Goal: Task Accomplishment & Management: Complete application form

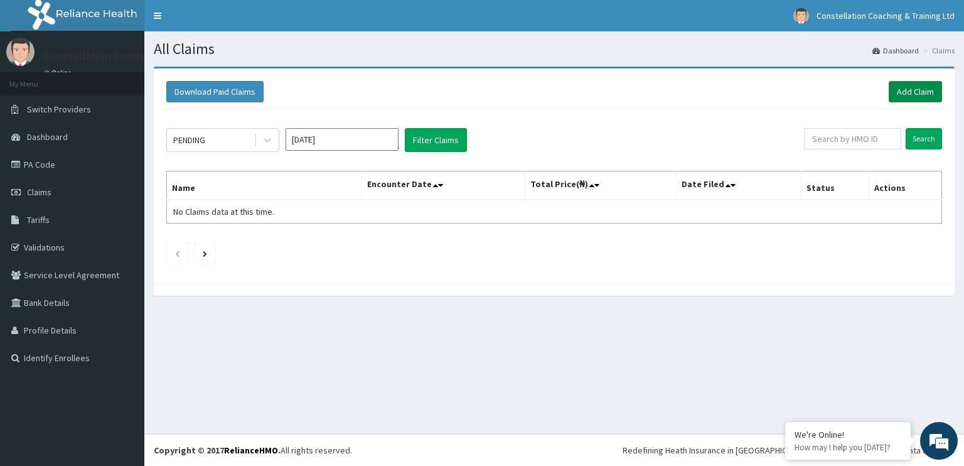
click at [894, 87] on link "Add Claim" at bounding box center [915, 91] width 53 height 21
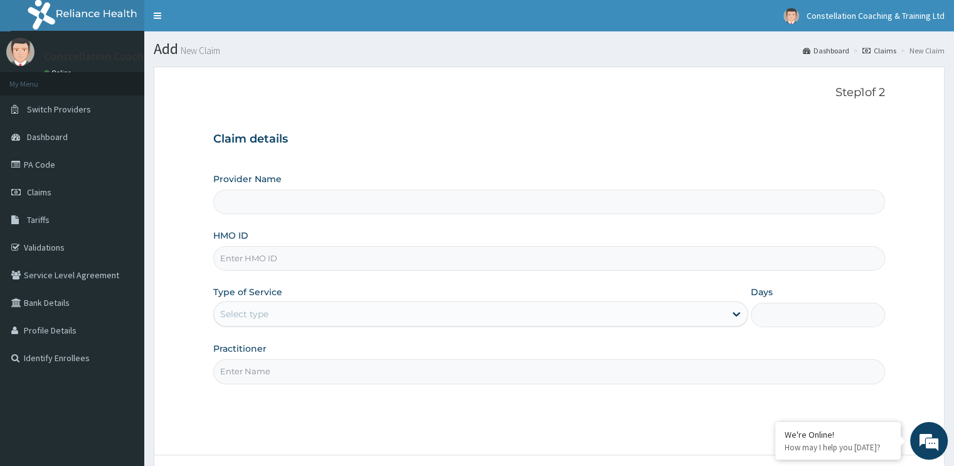
click at [318, 254] on input "HMO ID" at bounding box center [548, 258] width 671 height 24
type input "Constellation Coaching & Training Ltd (Onsite & Virtual Sessions)"
type input "FEC/10024/A"
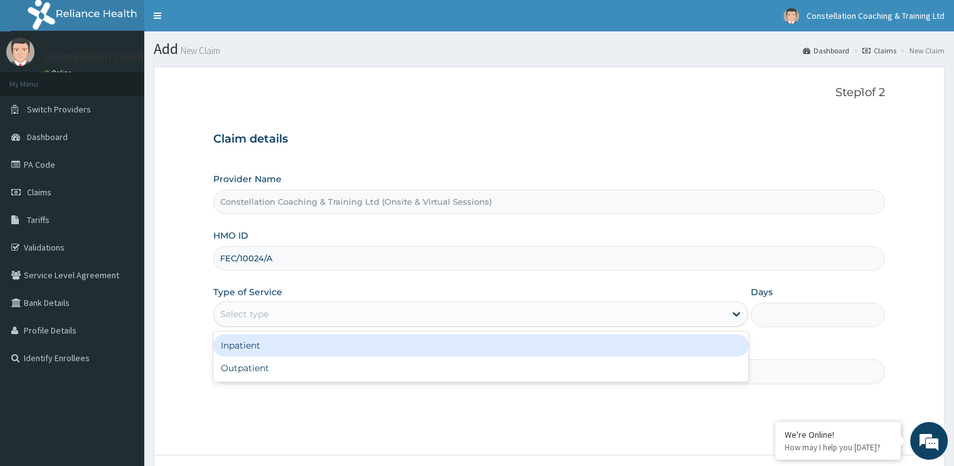
click at [637, 309] on div "Select type" at bounding box center [469, 314] width 511 height 20
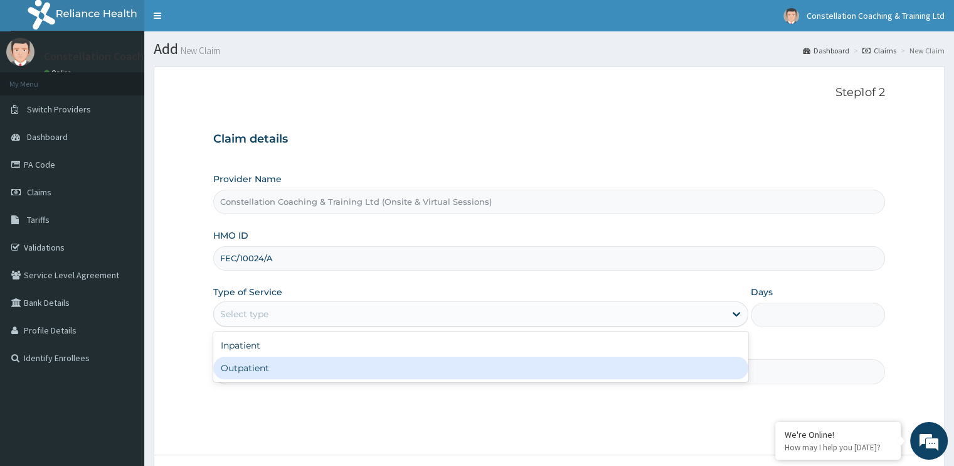
click at [480, 368] on div "Outpatient" at bounding box center [480, 367] width 535 height 23
type input "1"
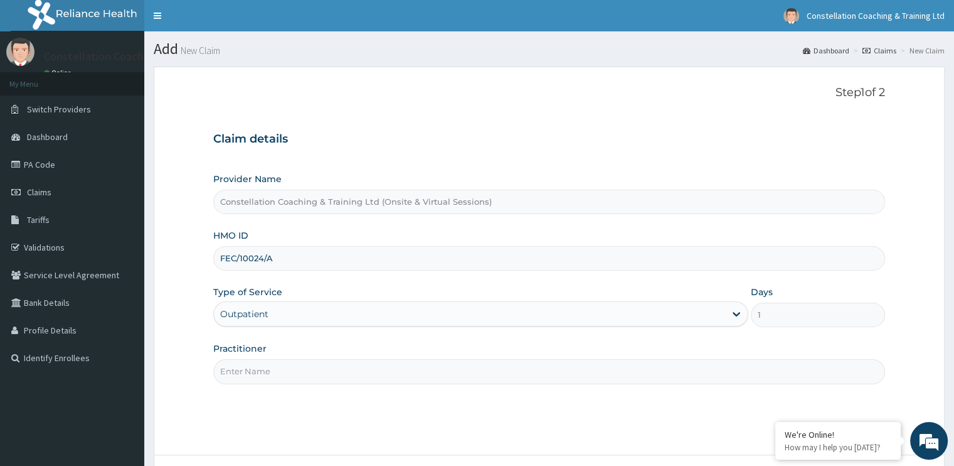
click at [262, 255] on input "FEC/10024/A" at bounding box center [548, 258] width 671 height 24
type input "FEC/10014/A"
click at [354, 259] on input "FEC/10014/A" at bounding box center [548, 258] width 671 height 24
click at [377, 361] on input "Practitioner" at bounding box center [548, 371] width 671 height 24
type input "d"
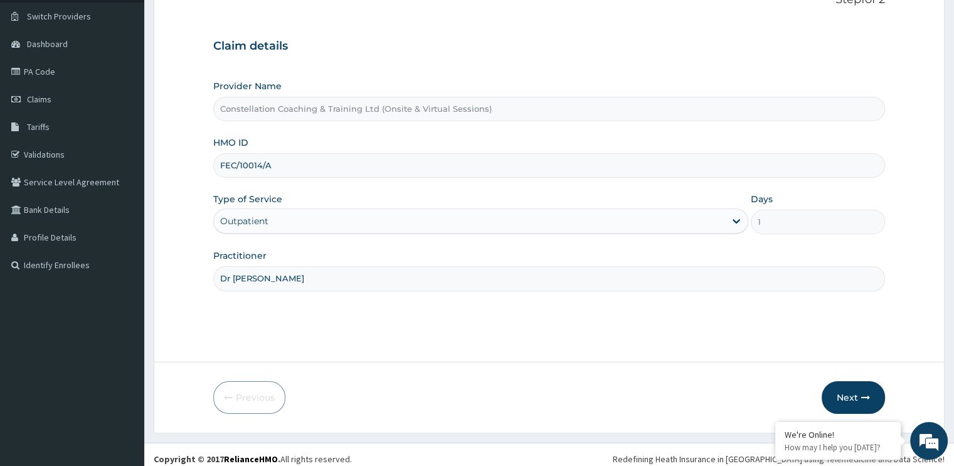
scroll to position [101, 0]
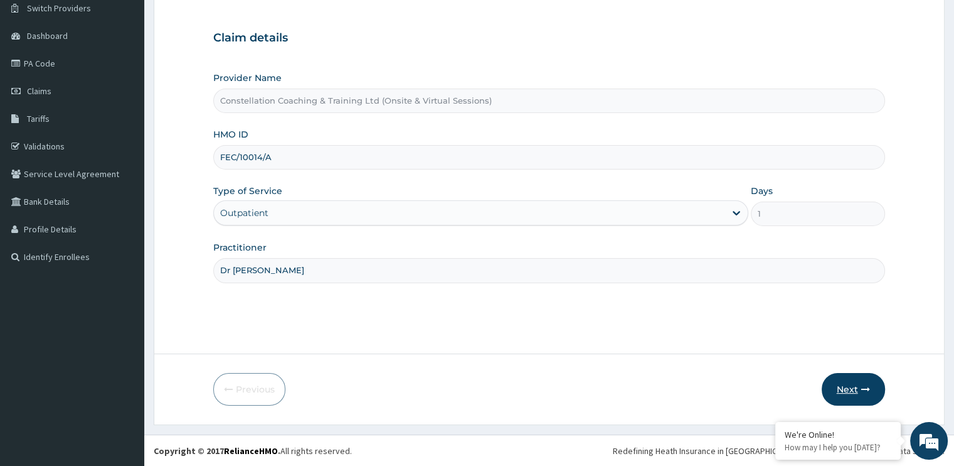
type input "Dr [PERSON_NAME]"
click at [833, 380] on button "Next" at bounding box center [853, 389] width 63 height 33
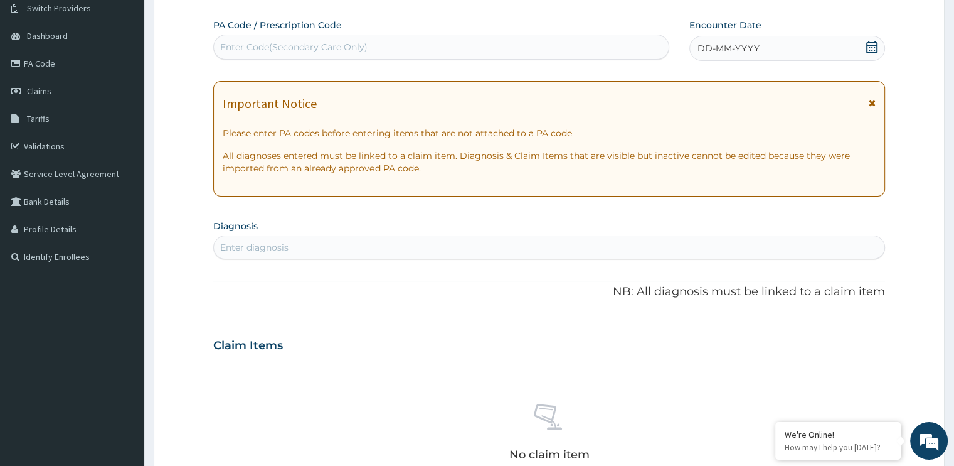
click at [457, 48] on div "Enter Code(Secondary Care Only)" at bounding box center [441, 47] width 455 height 20
paste input "PA/7B7D91"
type input "PA/7B7D91"
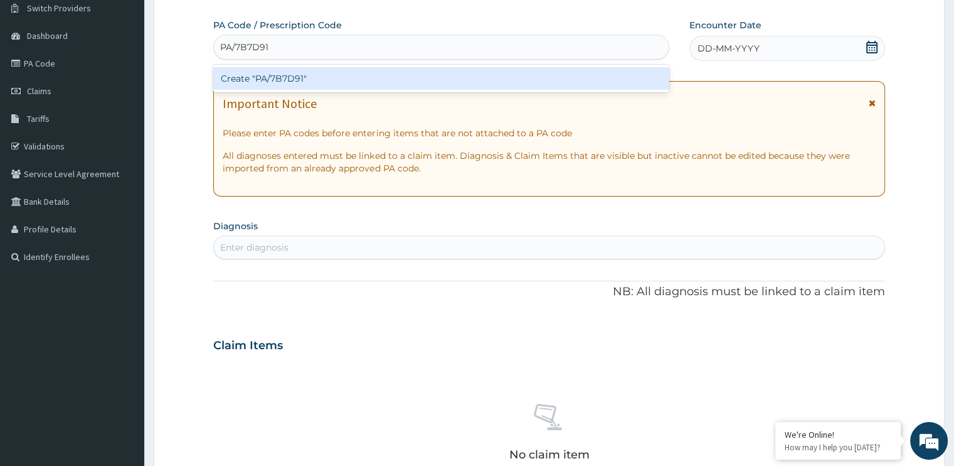
click at [447, 84] on div "Create "PA/7B7D91"" at bounding box center [441, 78] width 456 height 23
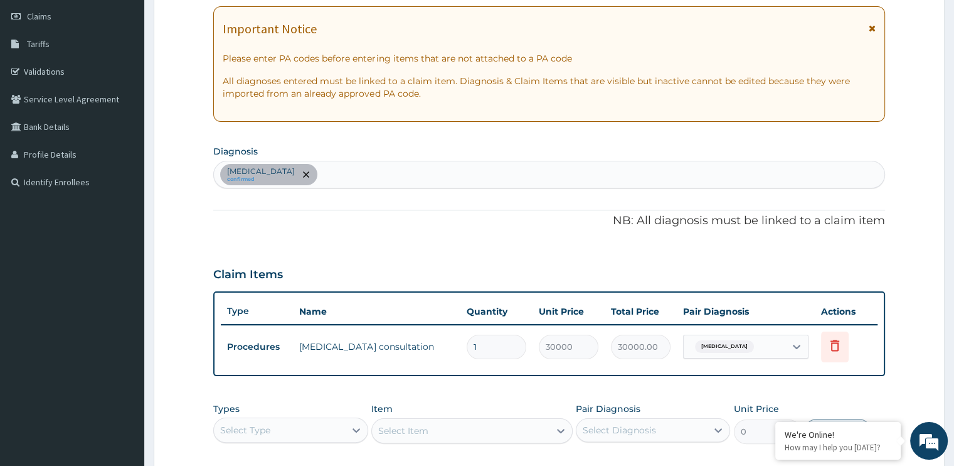
scroll to position [324, 0]
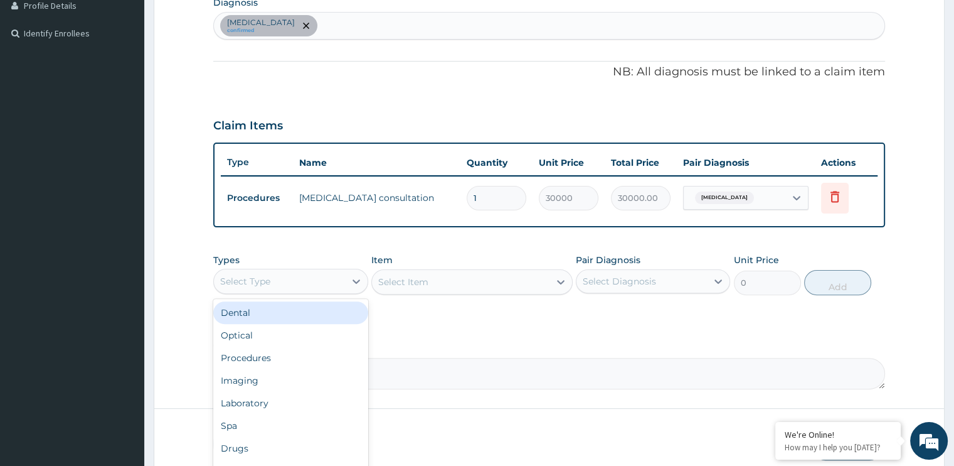
click at [331, 282] on div "Select Type" at bounding box center [279, 281] width 131 height 20
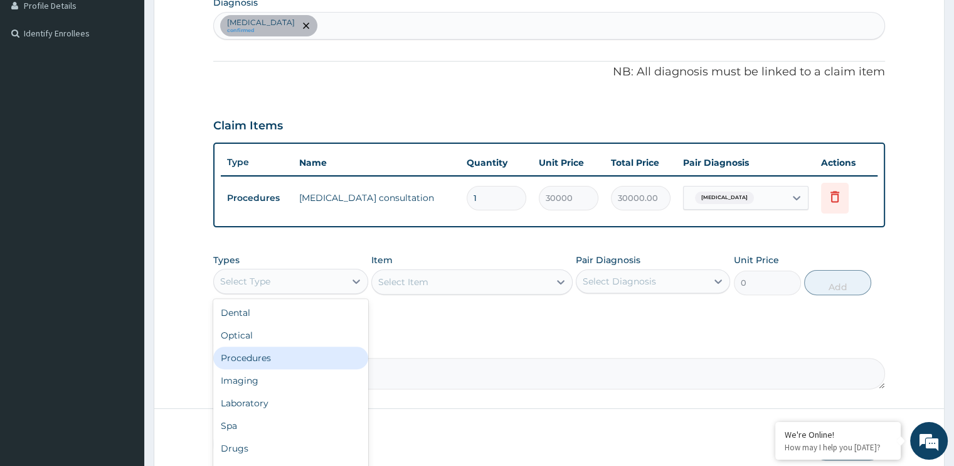
click at [281, 355] on div "Procedures" at bounding box center [290, 357] width 154 height 23
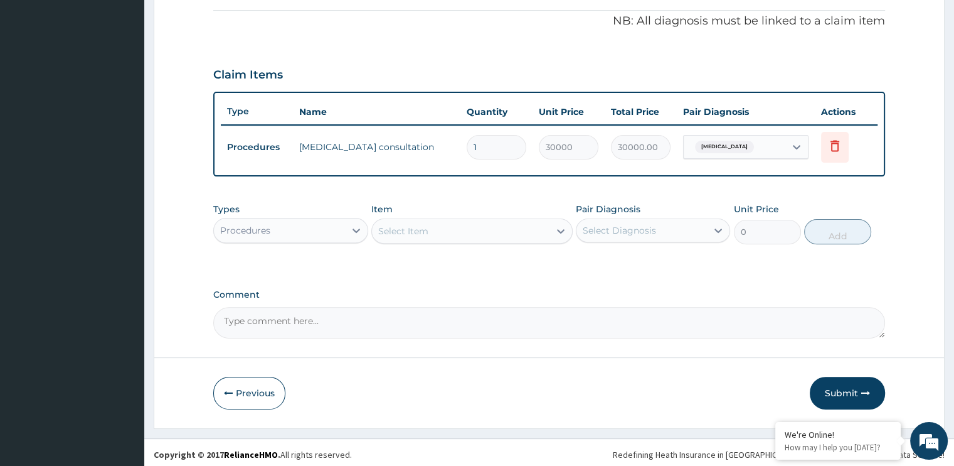
scroll to position [378, 0]
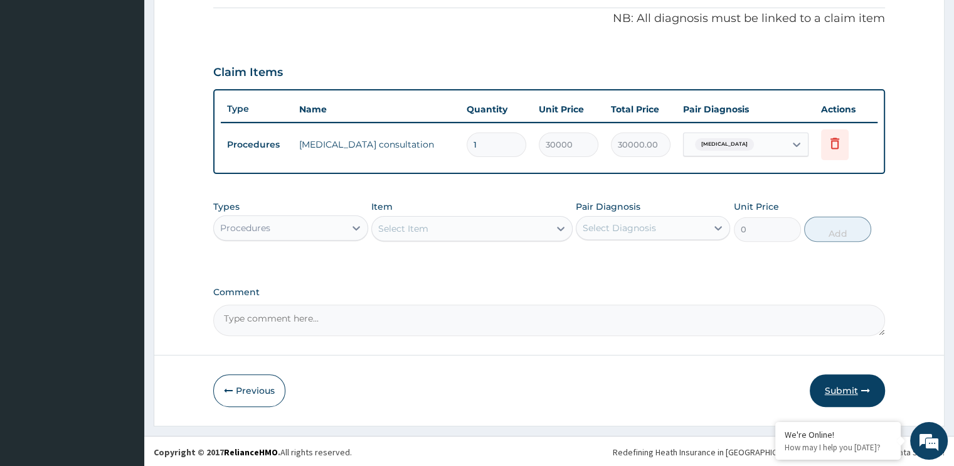
click at [838, 391] on button "Submit" at bounding box center [847, 390] width 75 height 33
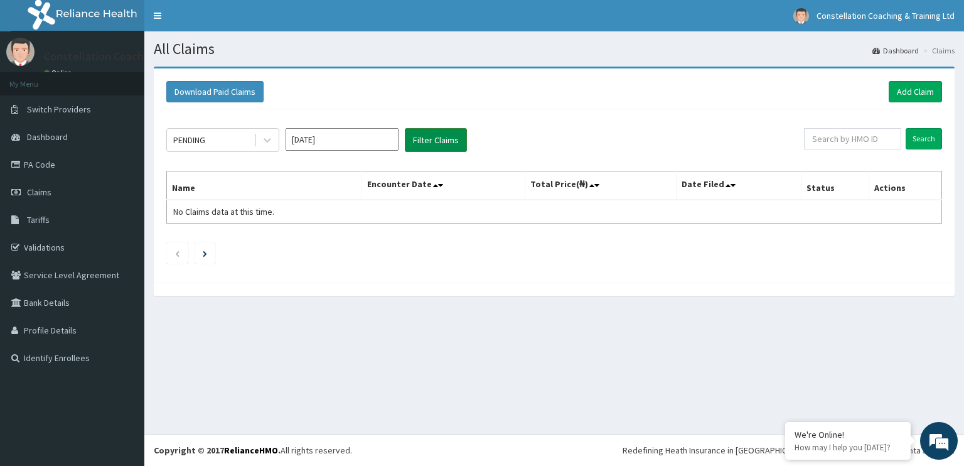
click at [412, 142] on button "Filter Claims" at bounding box center [436, 140] width 62 height 24
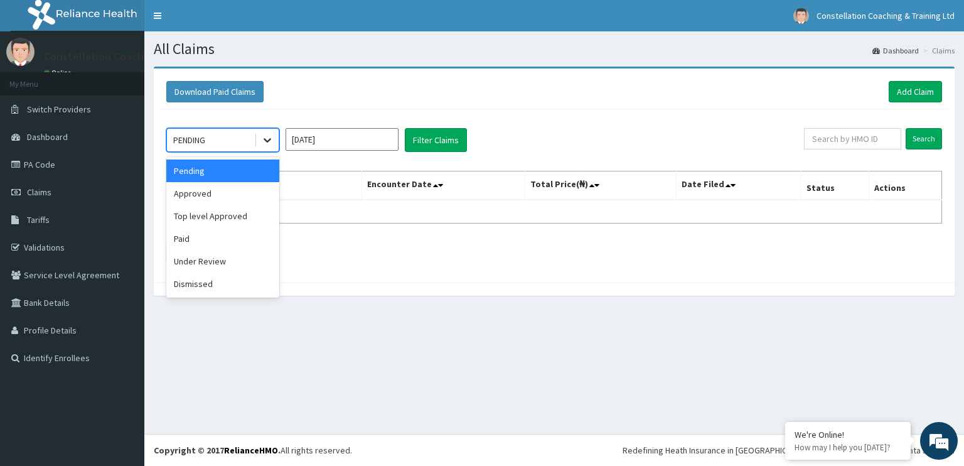
click at [267, 137] on icon at bounding box center [267, 140] width 13 height 13
click at [247, 250] on div "Under Review" at bounding box center [222, 261] width 113 height 23
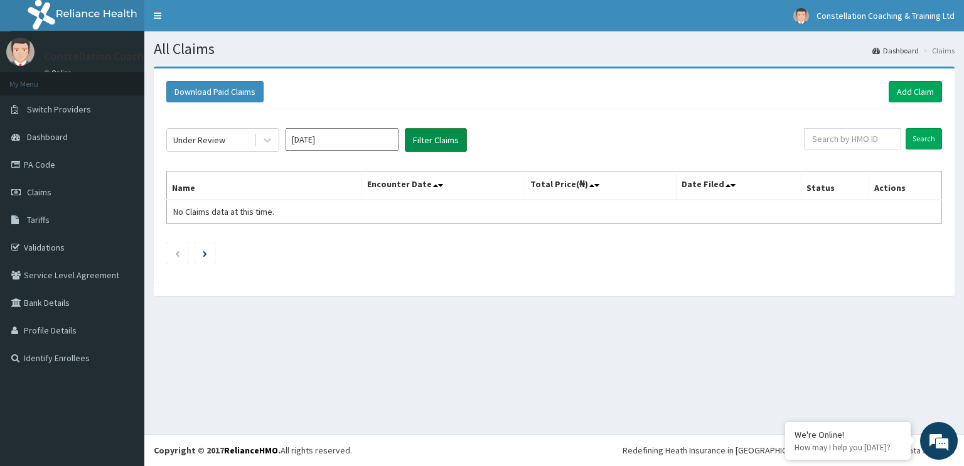
click at [444, 132] on button "Filter Claims" at bounding box center [436, 140] width 62 height 24
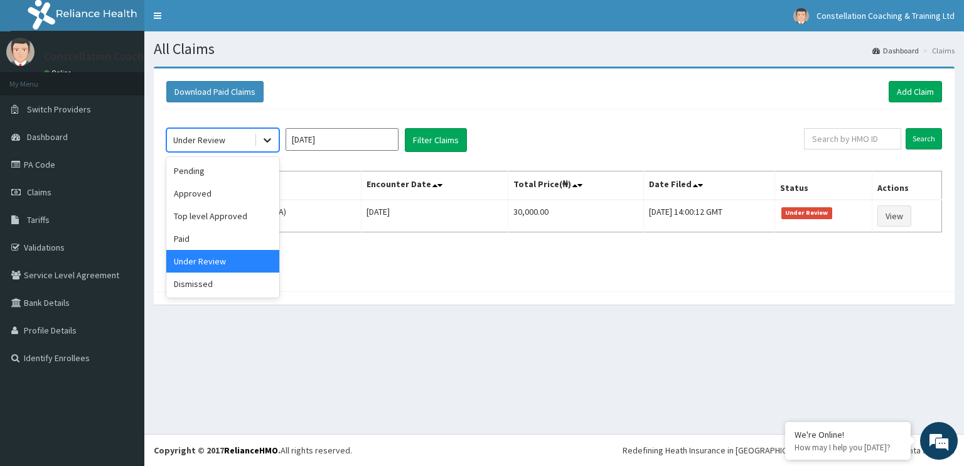
click at [271, 141] on icon at bounding box center [267, 140] width 13 height 13
click at [243, 169] on div "Pending" at bounding box center [222, 170] width 113 height 23
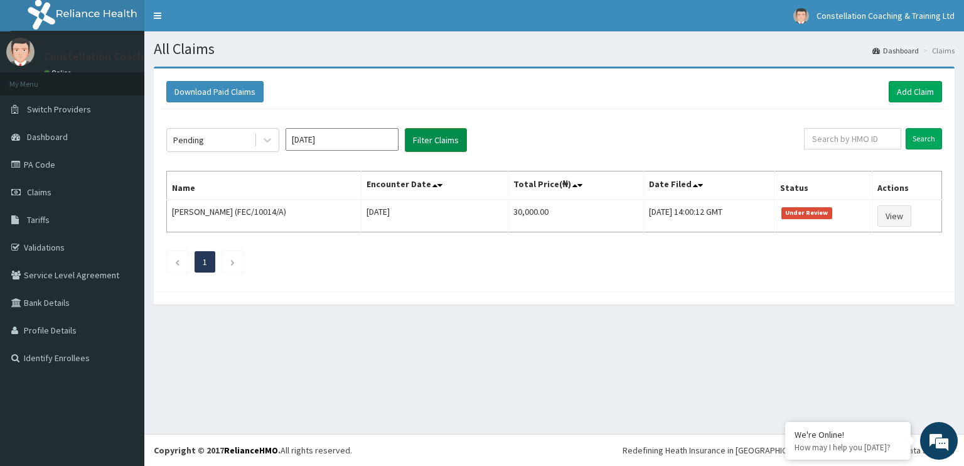
click at [431, 139] on button "Filter Claims" at bounding box center [436, 140] width 62 height 24
